Goal: Find specific page/section: Find specific page/section

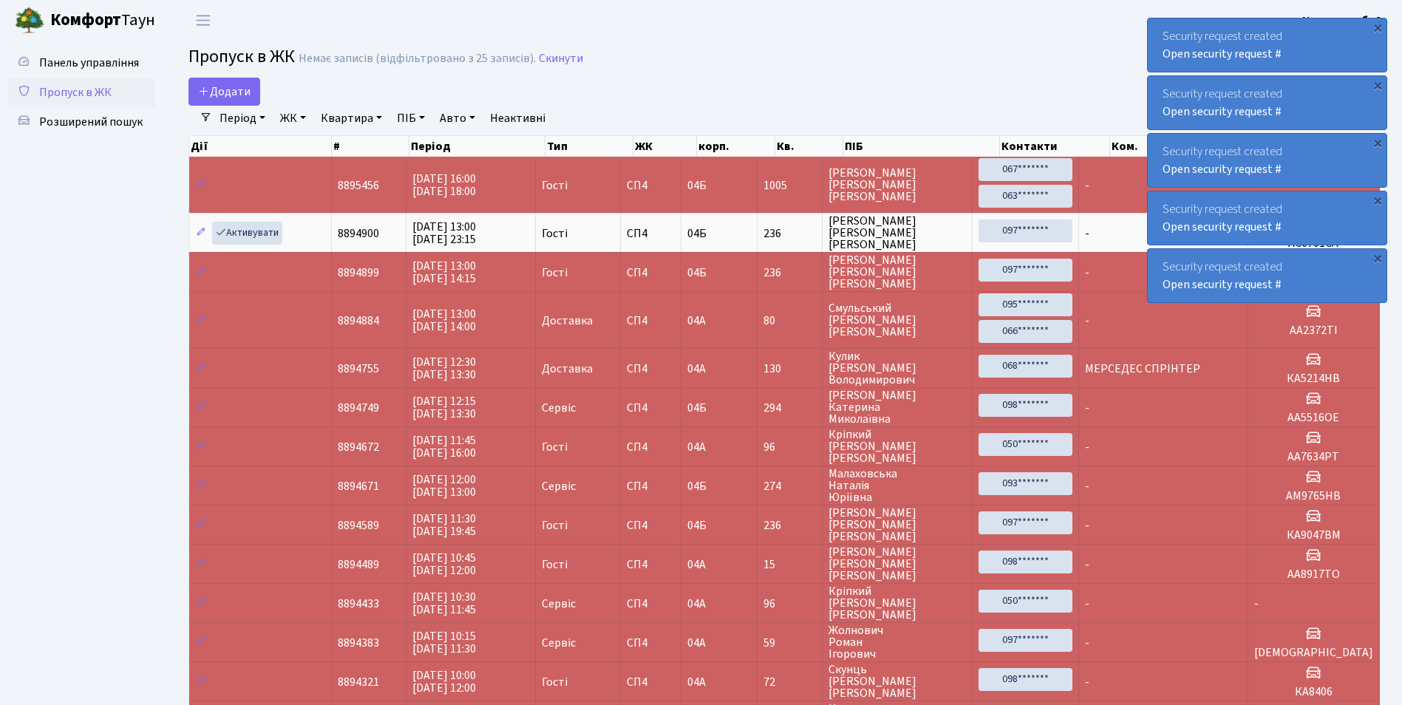
select select "25"
click at [98, 122] on span "Розширений пошук" at bounding box center [90, 122] width 103 height 16
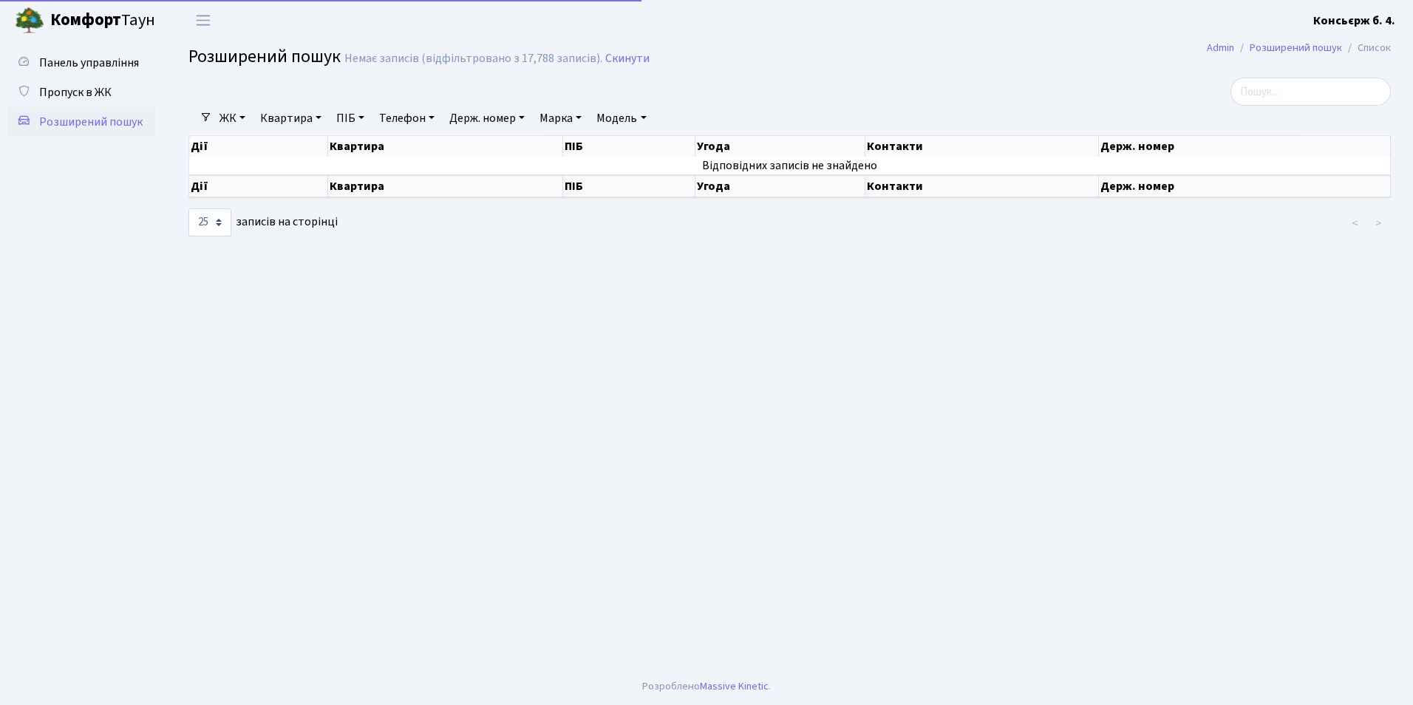
select select "25"
click at [82, 92] on span "Пропуск в ЖК" at bounding box center [75, 92] width 72 height 16
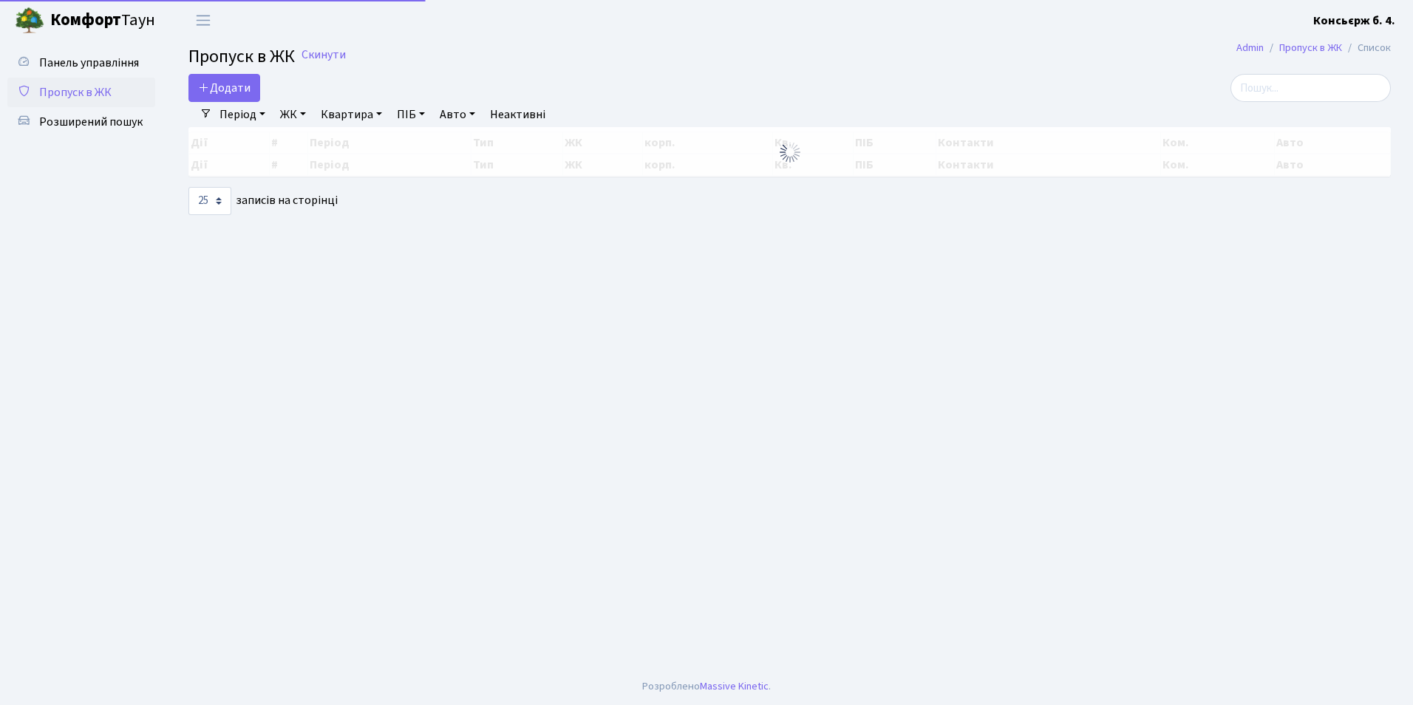
select select "25"
